Goal: Task Accomplishment & Management: Complete application form

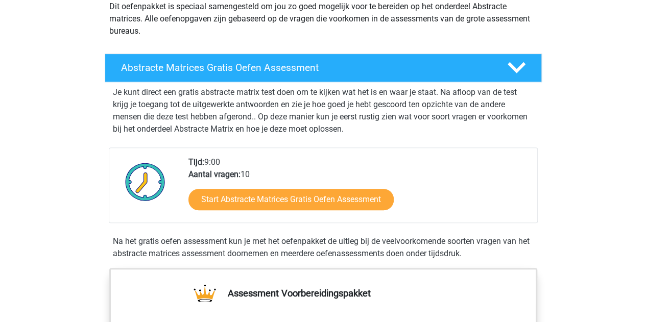
scroll to position [127, 0]
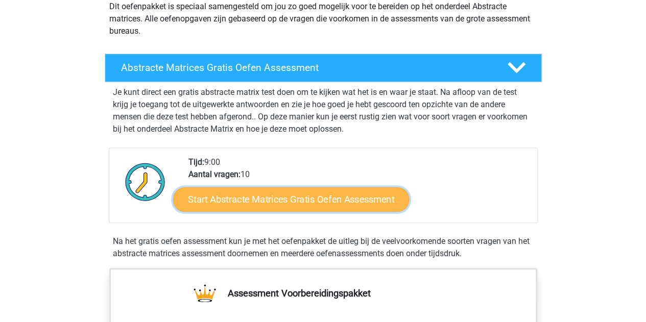
click at [262, 201] on link "Start Abstracte Matrices Gratis Oefen Assessment" at bounding box center [291, 199] width 236 height 25
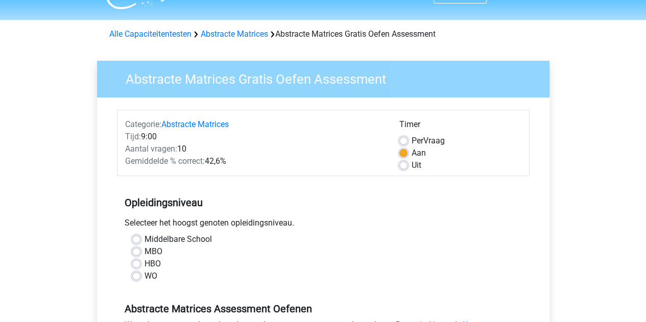
scroll to position [23, 0]
click at [148, 276] on label "WO" at bounding box center [151, 276] width 13 height 12
click at [140, 276] on input "WO" at bounding box center [136, 275] width 8 height 10
radio input "true"
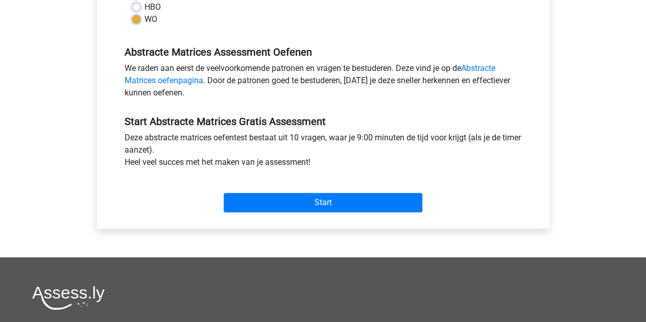
scroll to position [281, 0]
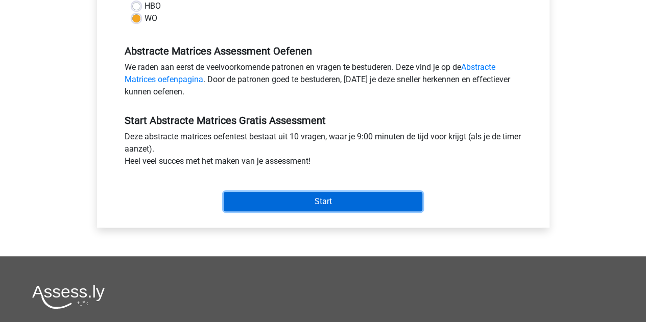
click at [325, 197] on input "Start" at bounding box center [323, 201] width 199 height 19
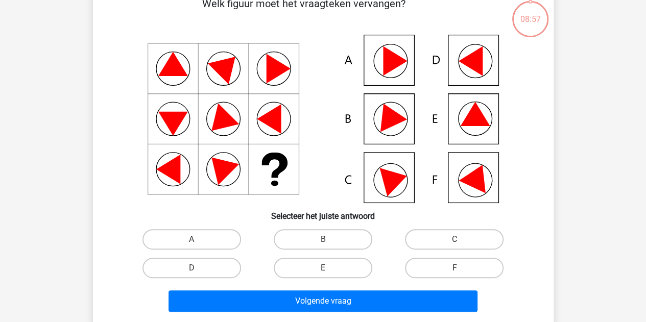
scroll to position [58, 0]
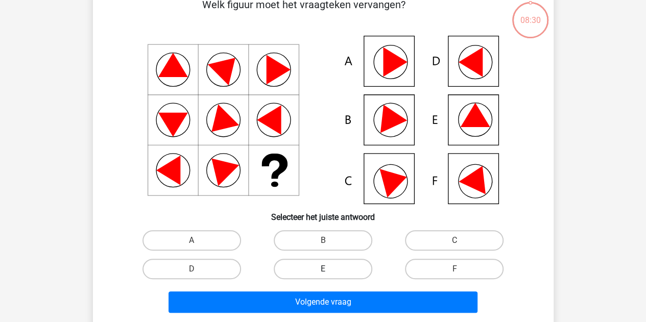
click at [315, 269] on label "E" at bounding box center [323, 269] width 99 height 20
click at [323, 269] on input "E" at bounding box center [326, 272] width 7 height 7
radio input "true"
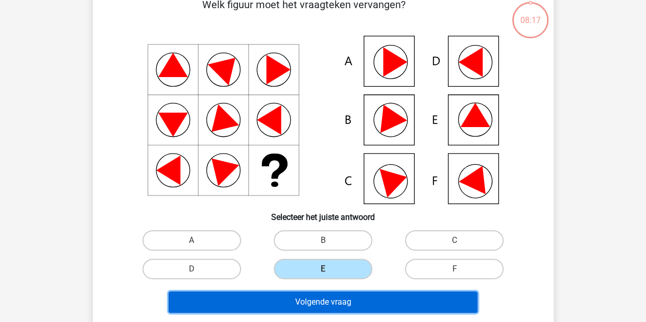
click at [351, 303] on button "Volgende vraag" at bounding box center [323, 302] width 309 height 21
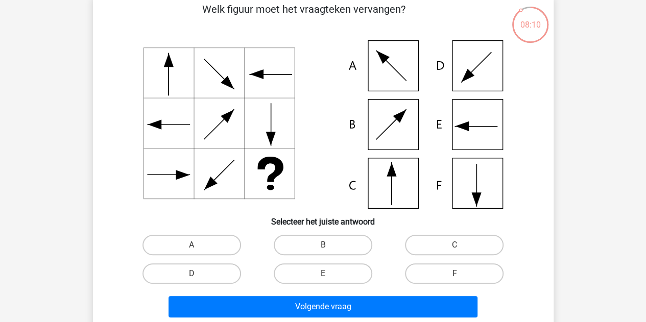
scroll to position [55, 0]
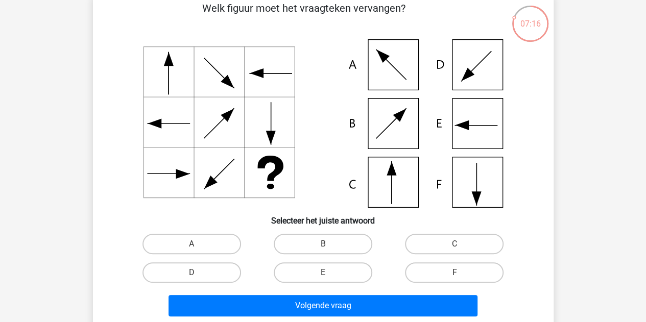
click at [388, 168] on icon at bounding box center [323, 123] width 412 height 169
click at [445, 241] on label "C" at bounding box center [454, 244] width 99 height 20
click at [455, 244] on input "C" at bounding box center [458, 247] width 7 height 7
radio input "true"
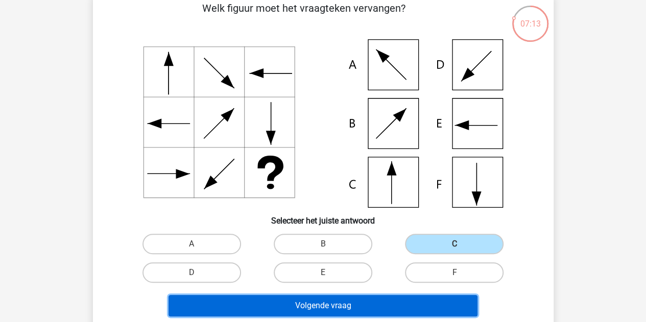
click at [366, 301] on button "Volgende vraag" at bounding box center [323, 305] width 309 height 21
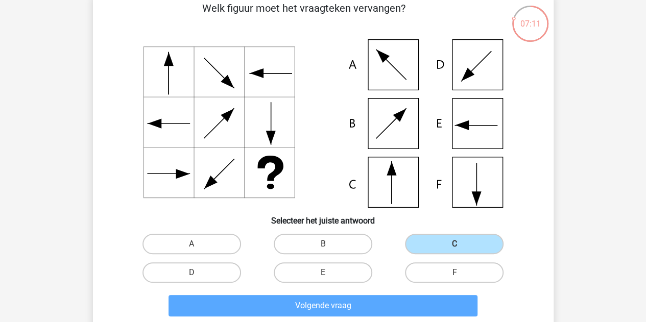
scroll to position [47, 0]
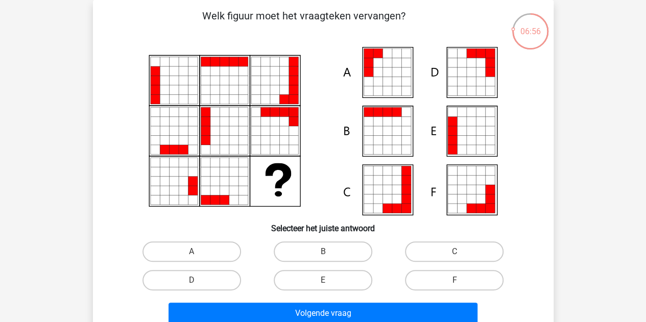
click at [487, 119] on icon at bounding box center [489, 121] width 9 height 9
click at [317, 280] on label "E" at bounding box center [323, 280] width 99 height 20
click at [323, 280] on input "E" at bounding box center [326, 283] width 7 height 7
radio input "true"
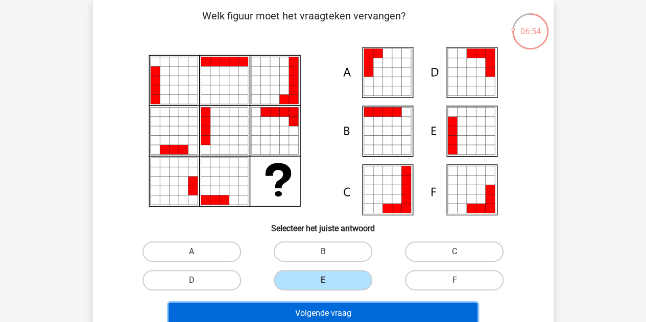
click at [314, 317] on button "Volgende vraag" at bounding box center [323, 313] width 309 height 21
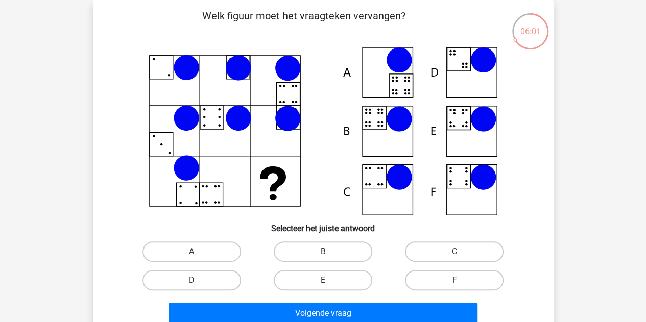
click at [326, 255] on input "B" at bounding box center [326, 255] width 7 height 7
radio input "true"
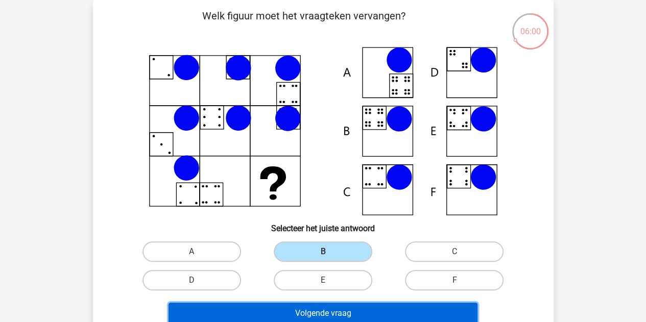
click at [328, 313] on button "Volgende vraag" at bounding box center [323, 313] width 309 height 21
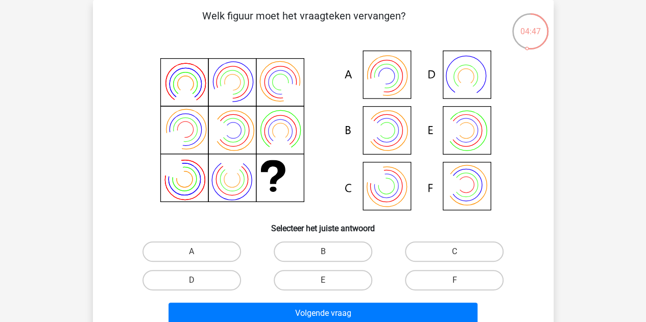
click at [468, 132] on icon at bounding box center [323, 131] width 412 height 169
click at [333, 279] on label "E" at bounding box center [323, 280] width 99 height 20
click at [329, 280] on input "E" at bounding box center [326, 283] width 7 height 7
radio input "true"
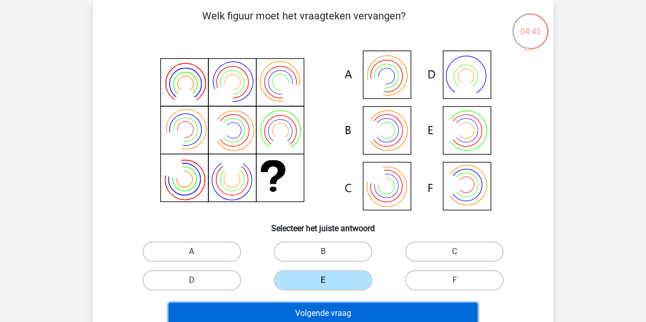
click at [333, 318] on button "Volgende vraag" at bounding box center [323, 313] width 309 height 21
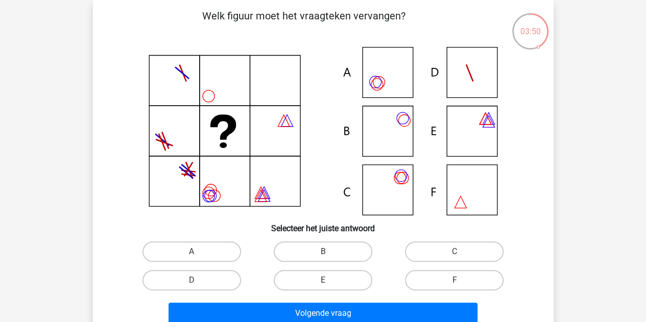
click at [386, 191] on icon at bounding box center [323, 131] width 412 height 169
click at [468, 253] on label "C" at bounding box center [454, 252] width 99 height 20
click at [461, 253] on input "C" at bounding box center [458, 255] width 7 height 7
radio input "true"
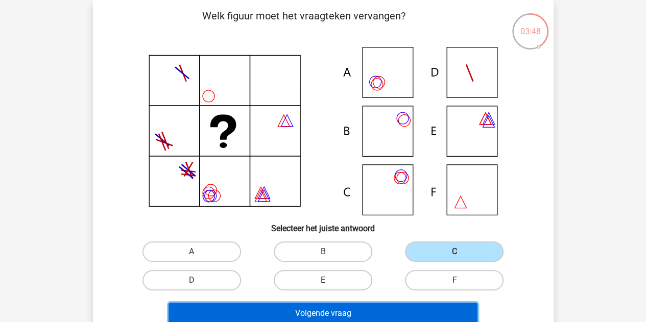
click at [351, 308] on button "Volgende vraag" at bounding box center [323, 313] width 309 height 21
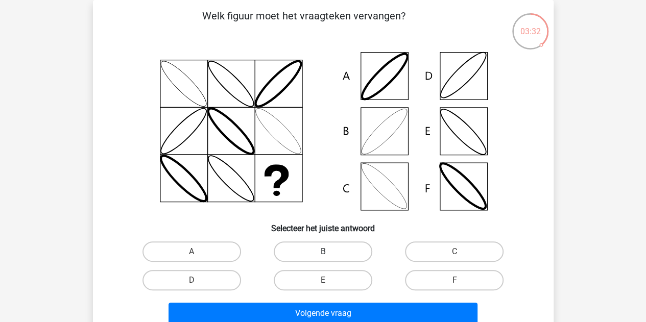
click at [329, 243] on label "B" at bounding box center [323, 252] width 99 height 20
click at [329, 252] on input "B" at bounding box center [326, 255] width 7 height 7
radio input "true"
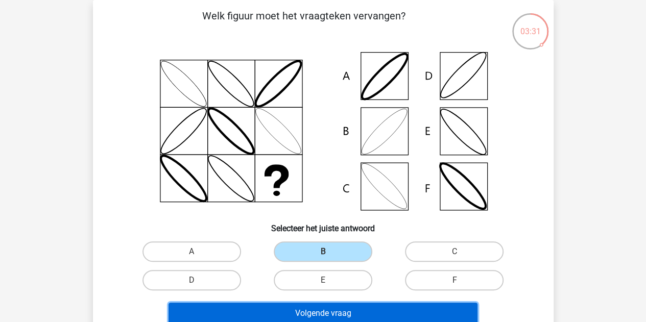
click at [310, 314] on button "Volgende vraag" at bounding box center [323, 313] width 309 height 21
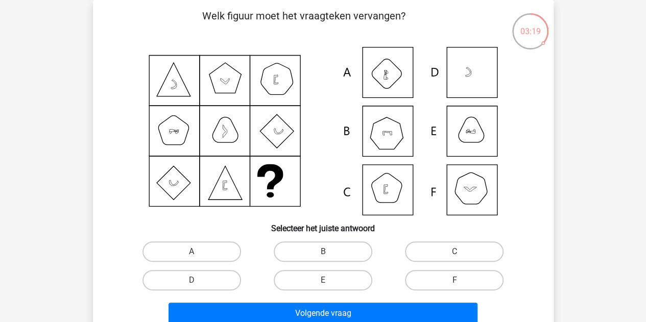
click at [574, 221] on div "Registreer Nederlands English" at bounding box center [323, 292] width 646 height 678
click at [329, 247] on label "B" at bounding box center [323, 252] width 99 height 20
click at [329, 252] on input "B" at bounding box center [326, 255] width 7 height 7
radio input "true"
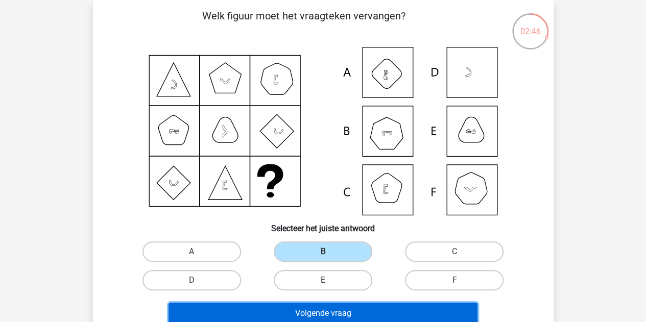
click at [335, 308] on button "Volgende vraag" at bounding box center [323, 313] width 309 height 21
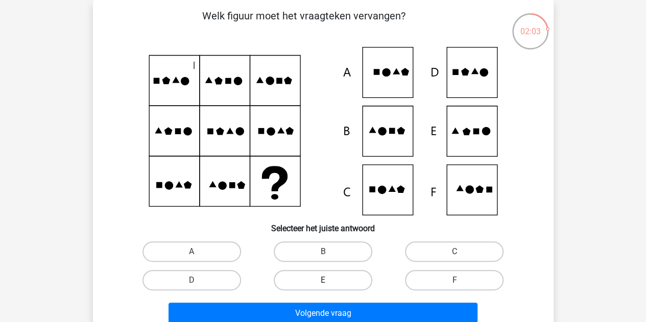
click at [341, 282] on label "E" at bounding box center [323, 280] width 99 height 20
click at [329, 282] on input "E" at bounding box center [326, 283] width 7 height 7
radio input "true"
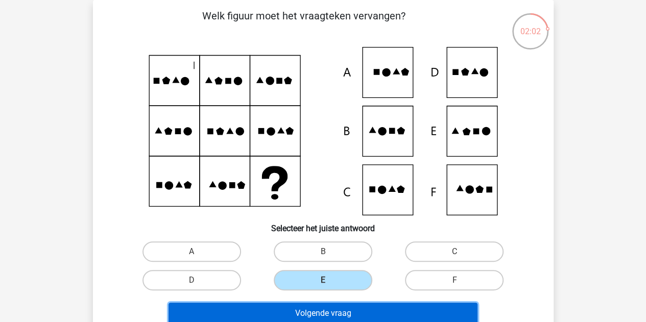
click at [336, 312] on button "Volgende vraag" at bounding box center [323, 313] width 309 height 21
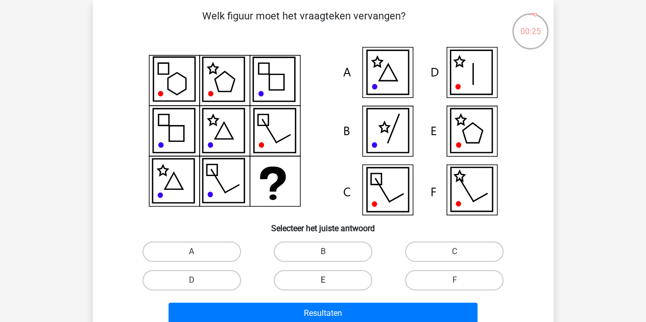
click at [312, 276] on label "E" at bounding box center [323, 280] width 99 height 20
click at [323, 280] on input "E" at bounding box center [326, 283] width 7 height 7
radio input "true"
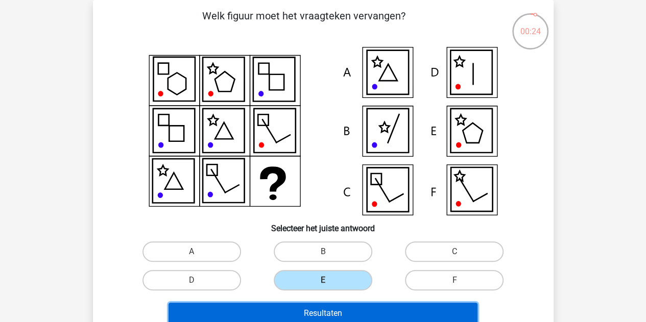
click at [322, 311] on button "Resultaten" at bounding box center [323, 313] width 309 height 21
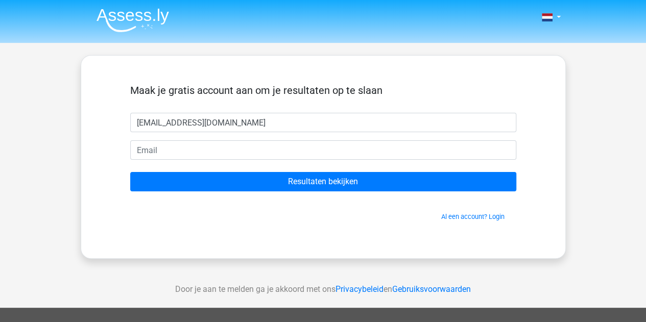
type input "[EMAIL_ADDRESS][DOMAIN_NAME]"
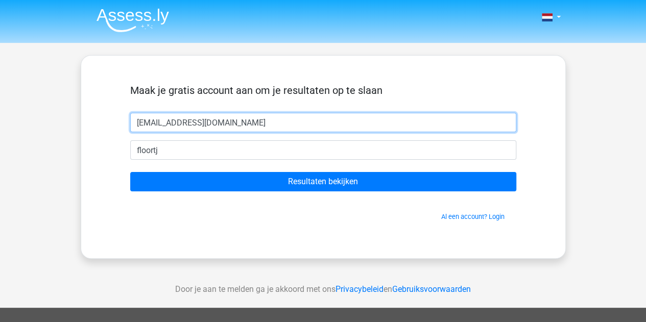
click at [256, 124] on input "[EMAIL_ADDRESS][DOMAIN_NAME]" at bounding box center [323, 122] width 386 height 19
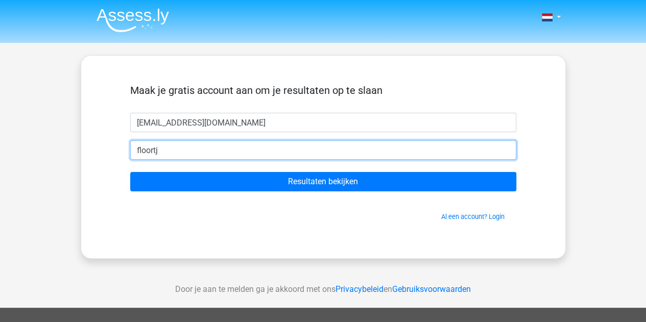
paste input "e.makkenze@stedin.net"
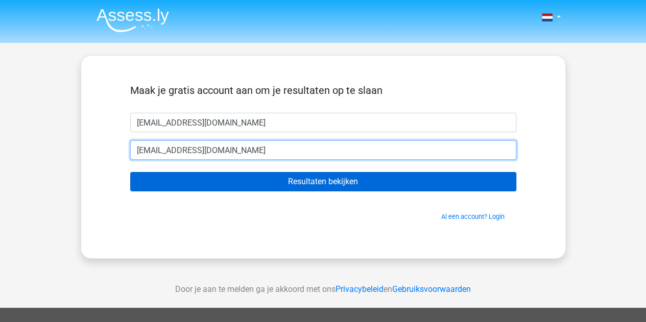
type input "[EMAIL_ADDRESS][DOMAIN_NAME]"
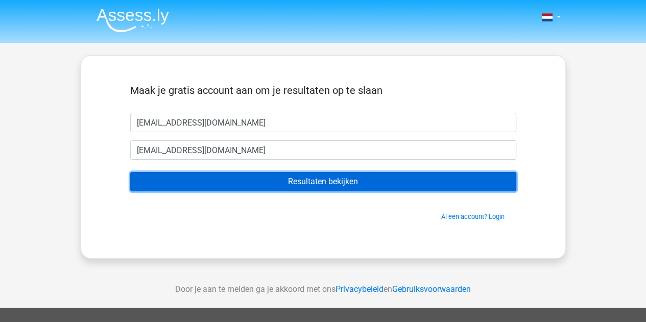
click at [331, 187] on input "Resultaten bekijken" at bounding box center [323, 181] width 386 height 19
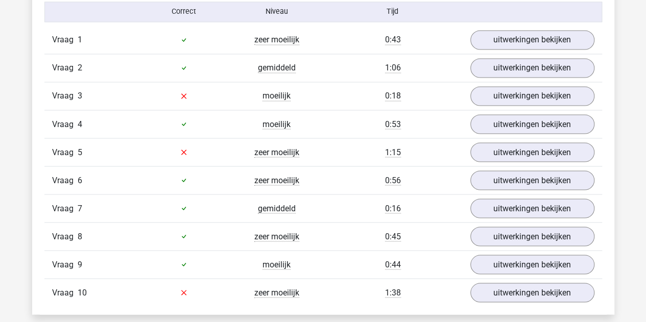
scroll to position [857, 0]
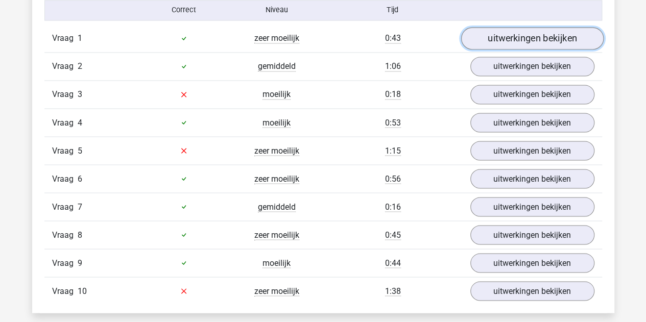
click at [524, 35] on link "uitwerkingen bekijken" at bounding box center [532, 38] width 143 height 22
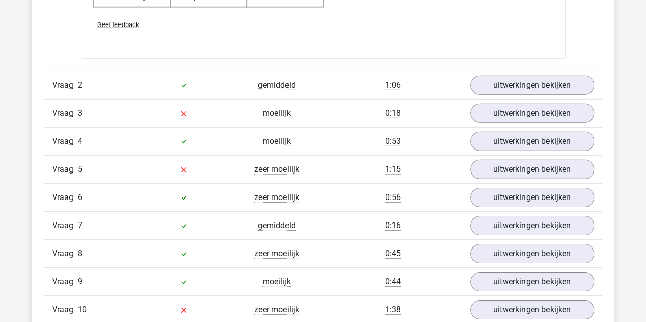
scroll to position [1512, 0]
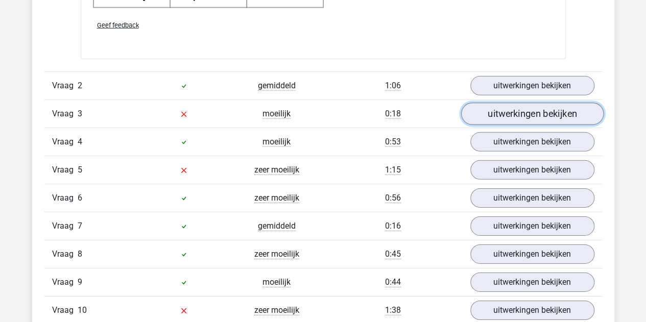
click at [523, 107] on link "uitwerkingen bekijken" at bounding box center [532, 114] width 143 height 22
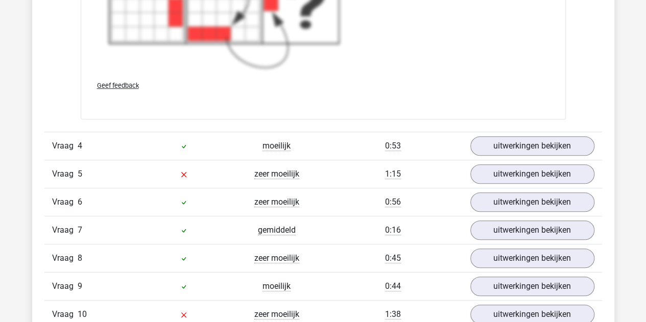
scroll to position [2263, 0]
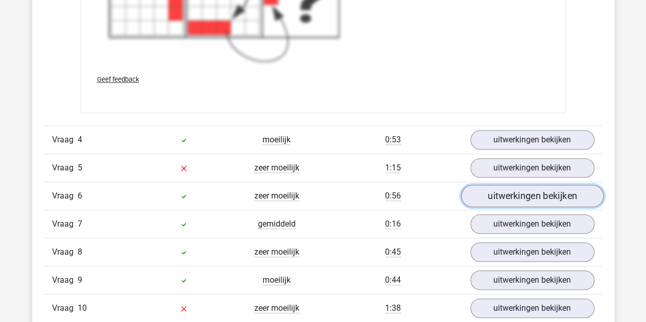
click at [528, 190] on link "uitwerkingen bekijken" at bounding box center [532, 196] width 143 height 22
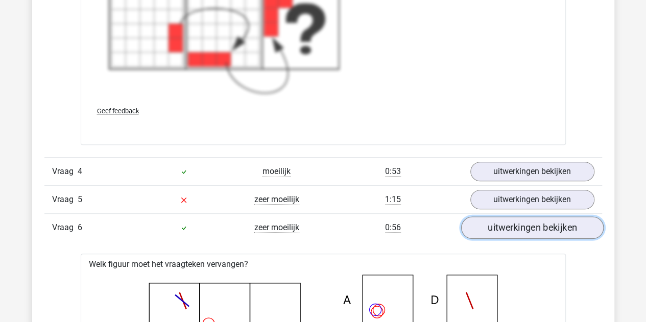
scroll to position [2231, 0]
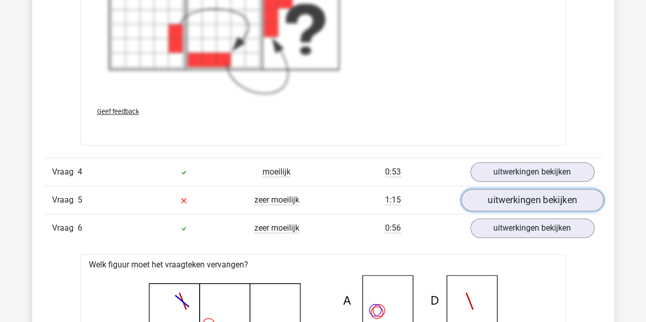
click at [509, 194] on link "uitwerkingen bekijken" at bounding box center [532, 200] width 143 height 22
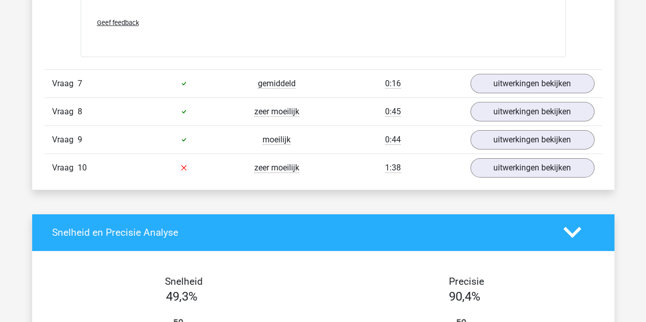
scroll to position [3516, 0]
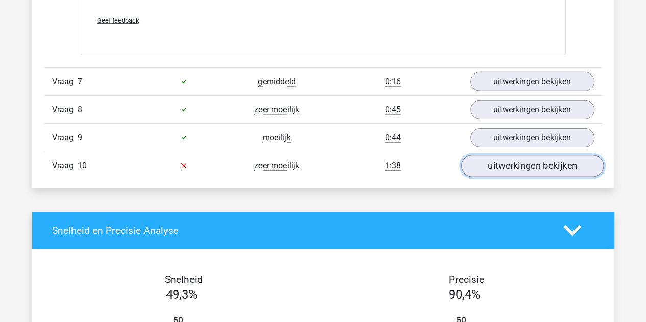
click at [548, 155] on link "uitwerkingen bekijken" at bounding box center [532, 166] width 143 height 22
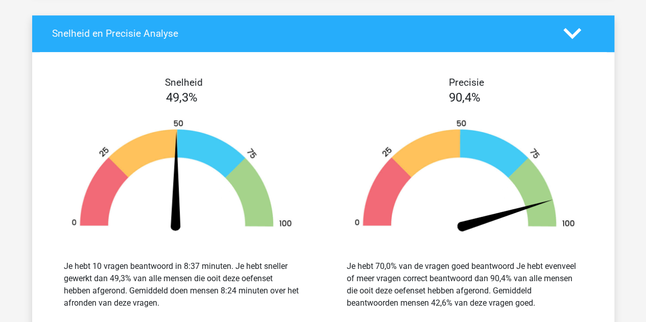
scroll to position [4397, 0]
